Goal: Transaction & Acquisition: Download file/media

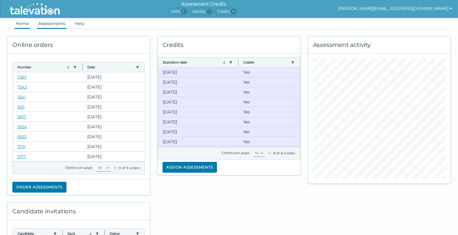
click at [54, 21] on link "Assessments" at bounding box center [52, 23] width 30 height 11
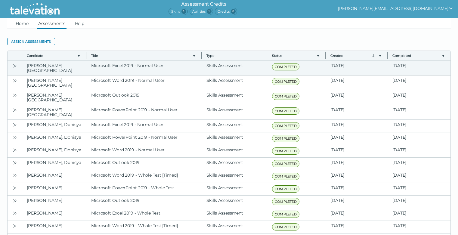
click at [11, 67] on button "Open" at bounding box center [14, 65] width 7 height 7
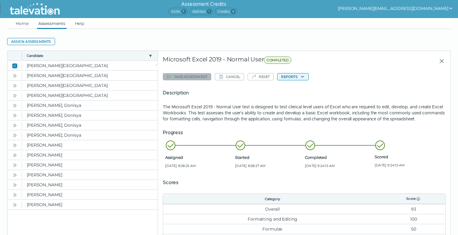
click at [302, 76] on icon "button" at bounding box center [302, 77] width 3 height 2
click at [306, 89] on button "Microsoft Excel 2019 - Normal User" at bounding box center [316, 88] width 76 height 7
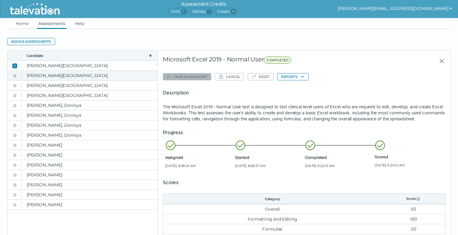
click at [15, 74] on icon "Open" at bounding box center [14, 75] width 5 height 5
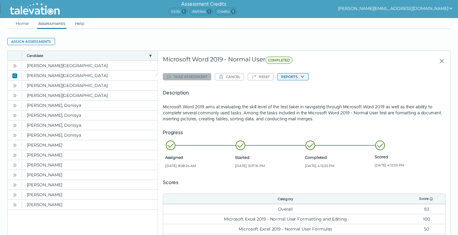
click at [305, 76] on icon "button" at bounding box center [302, 76] width 5 height 5
click at [300, 87] on button "Microsoft Word 2019 - Normal User" at bounding box center [316, 88] width 76 height 7
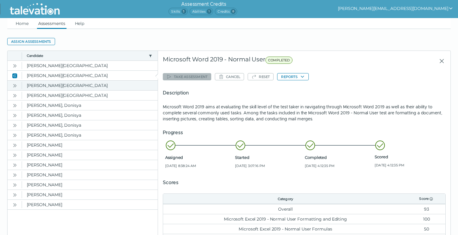
click at [14, 85] on icon "Open" at bounding box center [14, 85] width 5 height 5
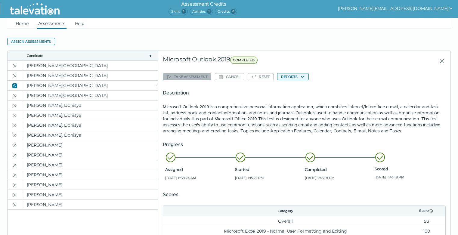
click at [297, 78] on button "Reports" at bounding box center [292, 76] width 31 height 7
click at [298, 88] on button "Microsoft Outlook 2019" at bounding box center [304, 88] width 53 height 7
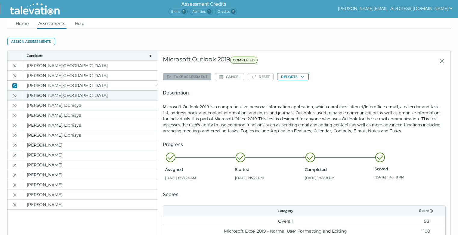
click at [16, 96] on icon "Open" at bounding box center [14, 95] width 5 height 5
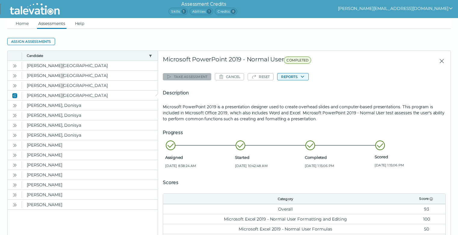
click at [303, 76] on icon "button" at bounding box center [302, 76] width 5 height 5
click at [301, 88] on button "Microsoft PowerPoint 2019 - Normal User" at bounding box center [322, 88] width 88 height 7
click at [451, 5] on button "[PERSON_NAME][EMAIL_ADDRESS][DOMAIN_NAME]" at bounding box center [395, 8] width 115 height 7
click at [394, 20] on div "Sign out" at bounding box center [376, 20] width 36 height 7
